Goal: Task Accomplishment & Management: Manage account settings

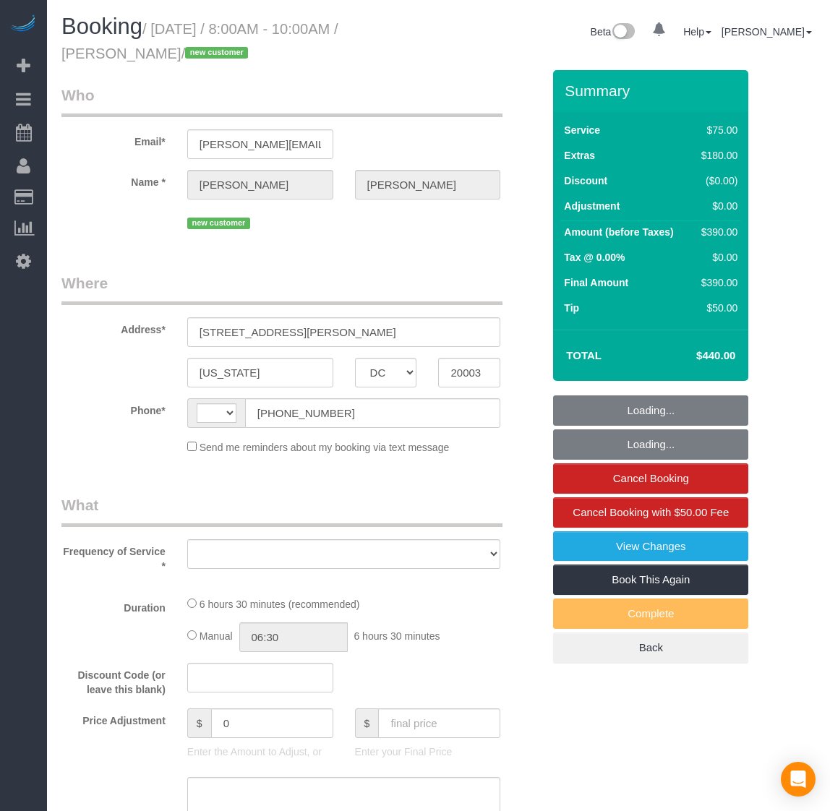
select select "DC"
select select "object:1286"
select select "string:fspay-46c0dfc7-fe66-495d-8079-815eea8fbd2d"
select select "string:[GEOGRAPHIC_DATA]"
select select "spot1"
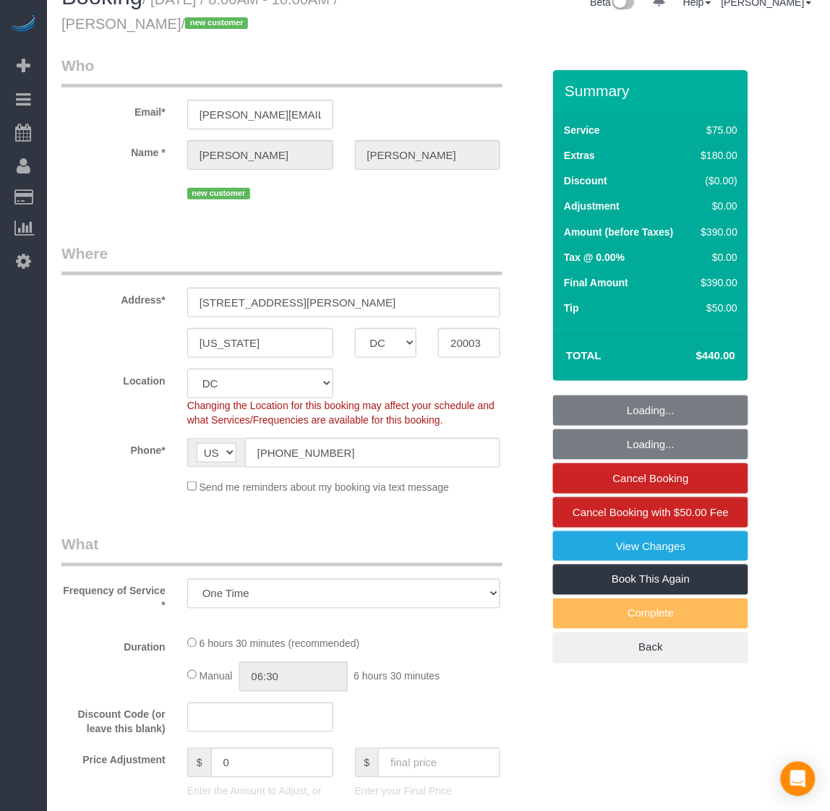
select select "1001"
select select "2"
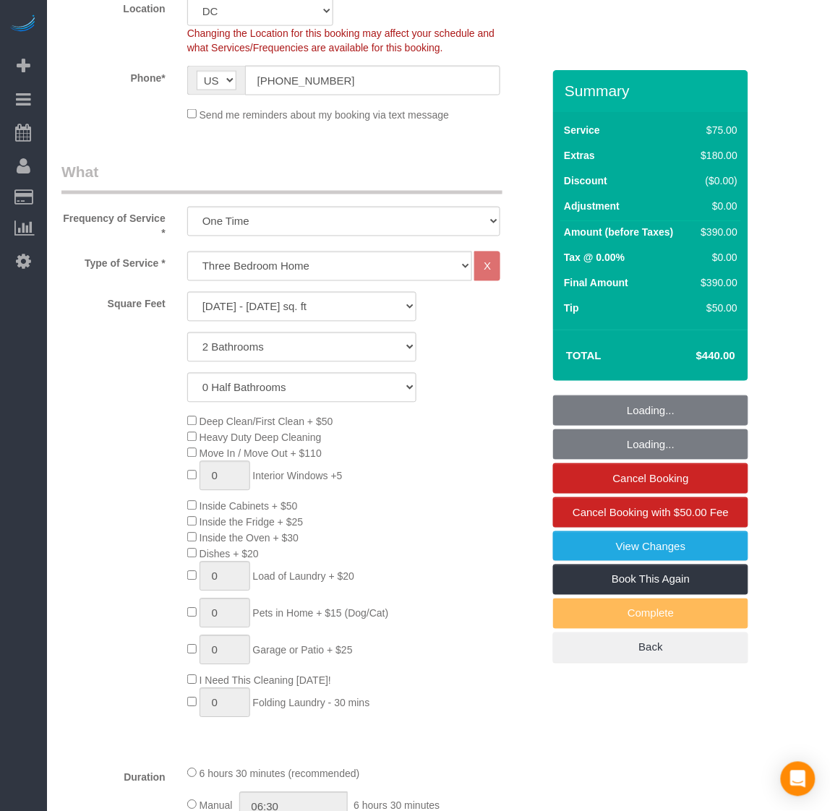
scroll to position [542, 0]
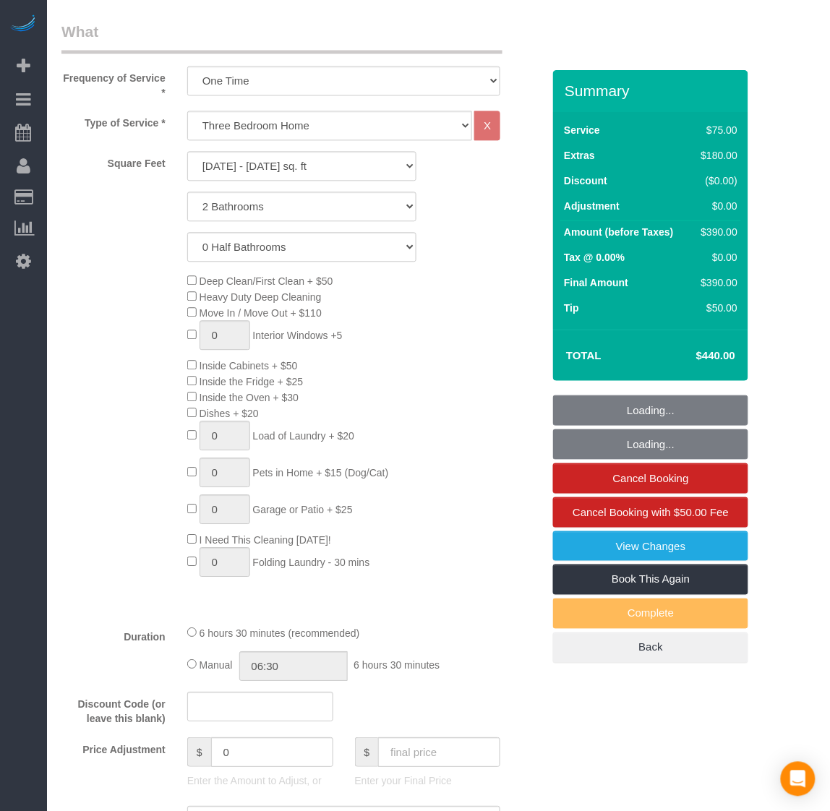
select select "object:1867"
select select "number:3"
select select "number:26"
select select "number:35"
select select "1001"
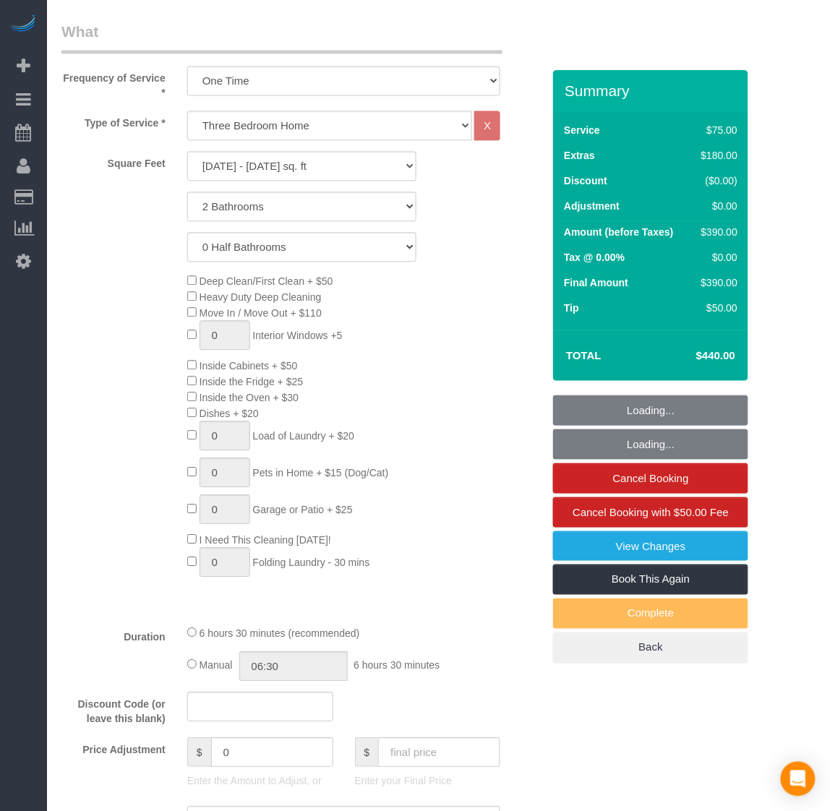
select select "2"
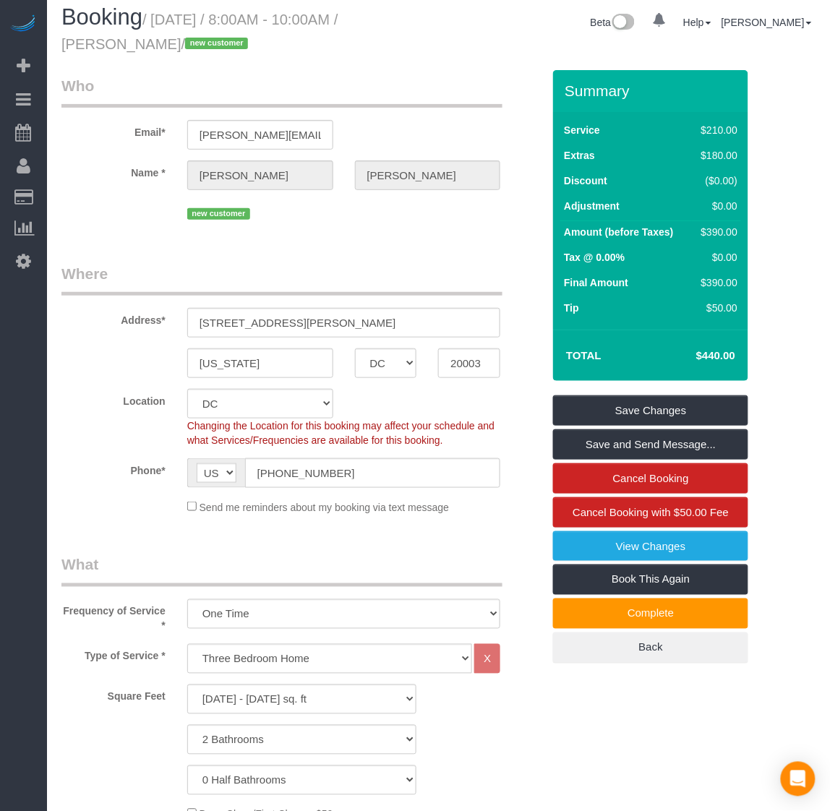
scroll to position [0, 0]
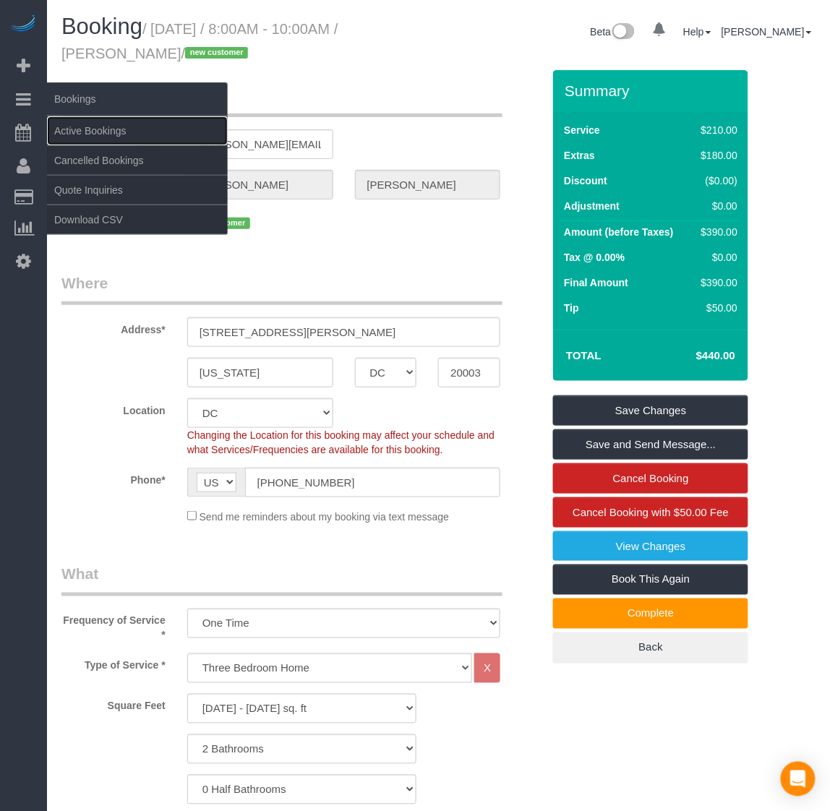
click at [72, 126] on link "Active Bookings" at bounding box center [137, 130] width 181 height 29
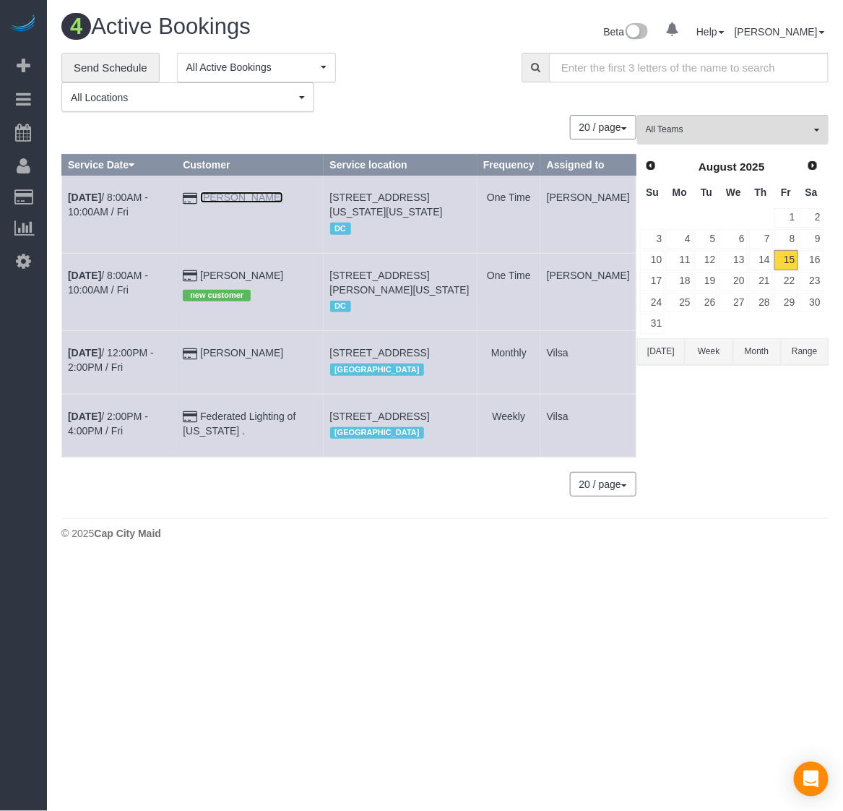
click at [244, 203] on link "[PERSON_NAME]" at bounding box center [241, 198] width 83 height 12
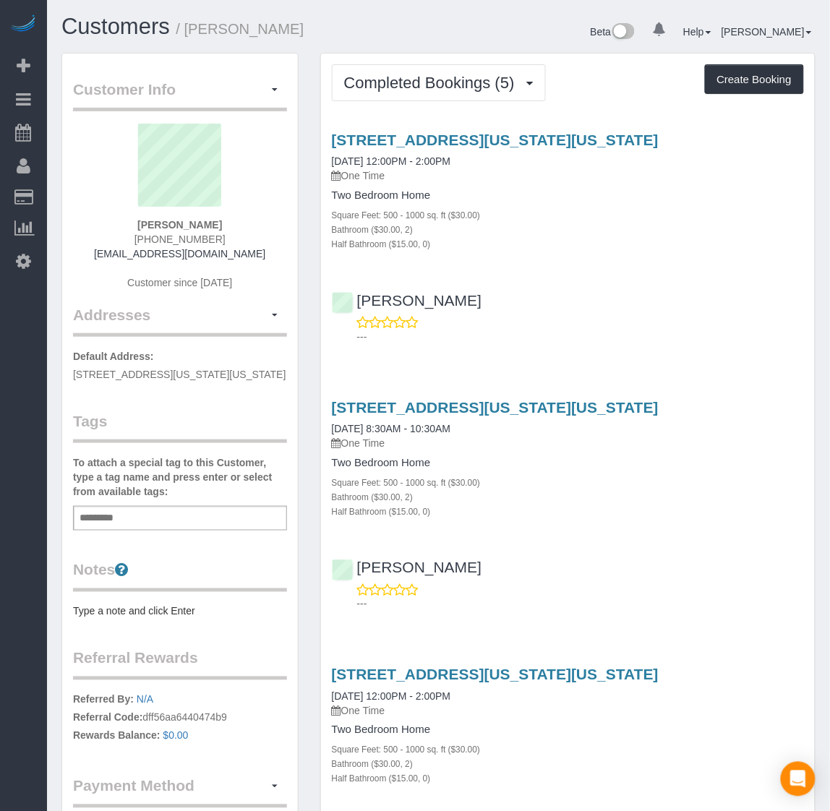
drag, startPoint x: 158, startPoint y: 224, endPoint x: 218, endPoint y: 225, distance: 60.0
click at [218, 225] on div "[PERSON_NAME] [PHONE_NUMBER] [EMAIL_ADDRESS][DOMAIN_NAME] Customer since [DATE]" at bounding box center [180, 214] width 214 height 181
copy strong "[PERSON_NAME]"
drag, startPoint x: 331, startPoint y: 130, endPoint x: 778, endPoint y: 139, distance: 446.7
click at [778, 139] on div "[STREET_ADDRESS][US_STATE][US_STATE] [DATE] 12:00PM - 2:00PM One Time Two Bedro…" at bounding box center [568, 191] width 494 height 119
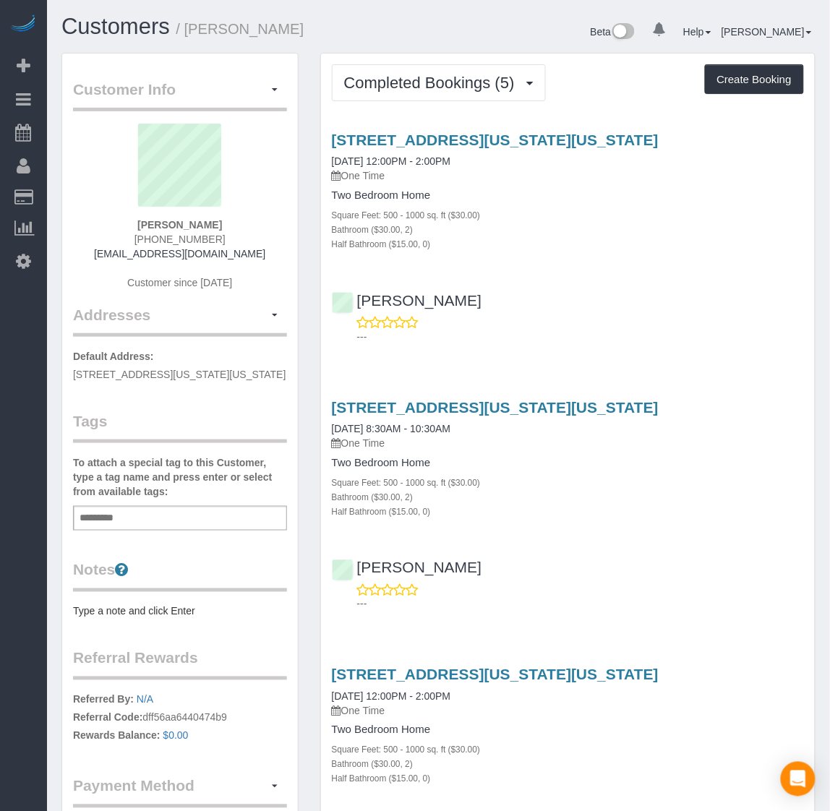
copy link "[STREET_ADDRESS][US_STATE][US_STATE]"
